Goal: Information Seeking & Learning: Learn about a topic

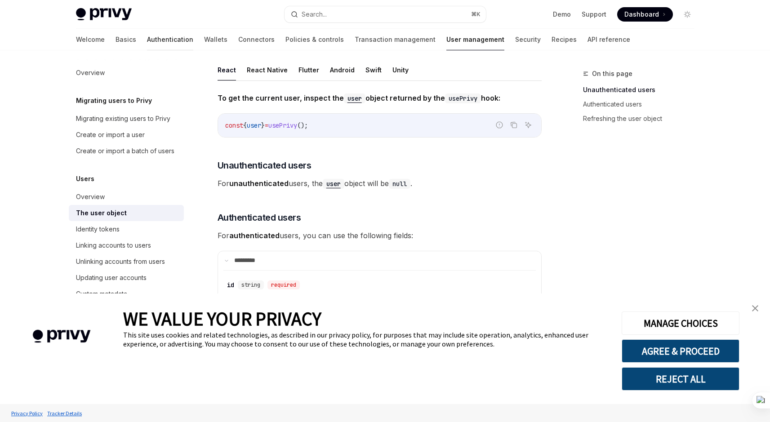
click at [147, 42] on link "Authentication" at bounding box center [170, 40] width 46 height 22
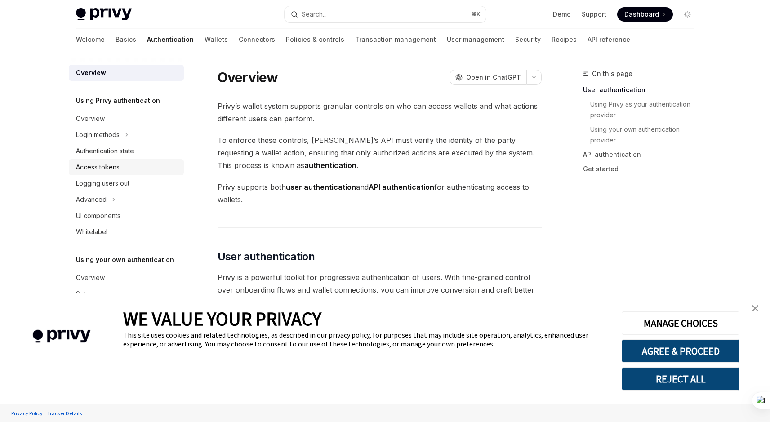
click at [124, 162] on div "Access tokens" at bounding box center [127, 167] width 102 height 11
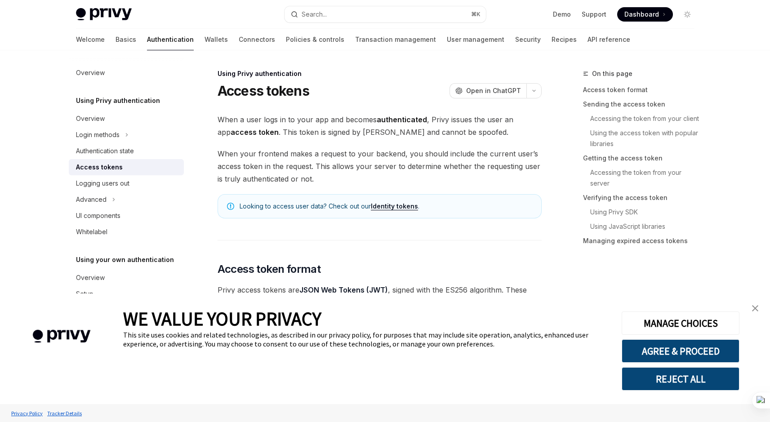
type textarea "*"
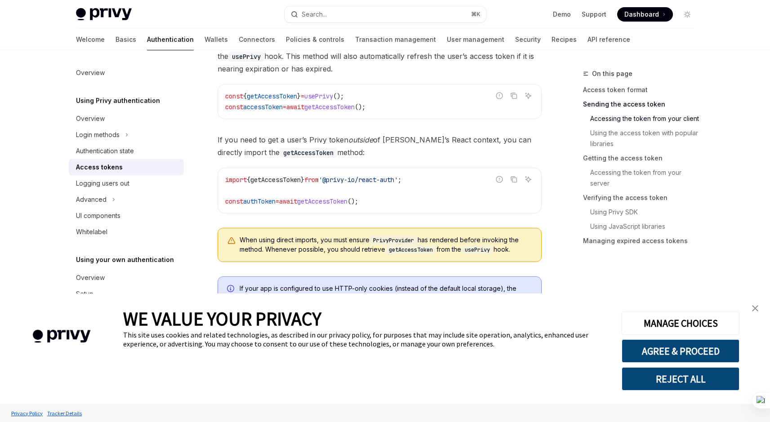
scroll to position [481, 0]
